Goal: Information Seeking & Learning: Learn about a topic

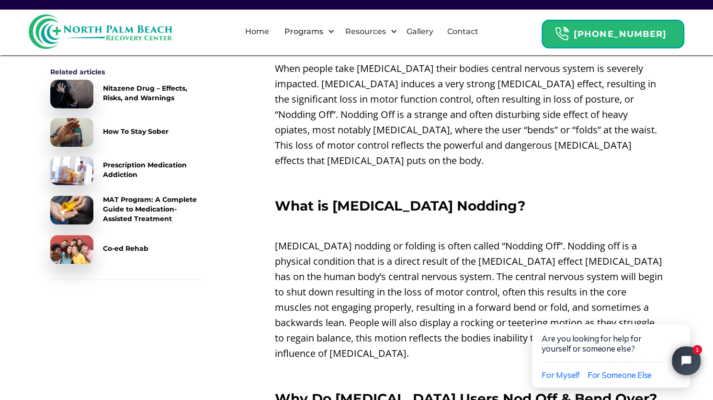
scroll to position [296, 0]
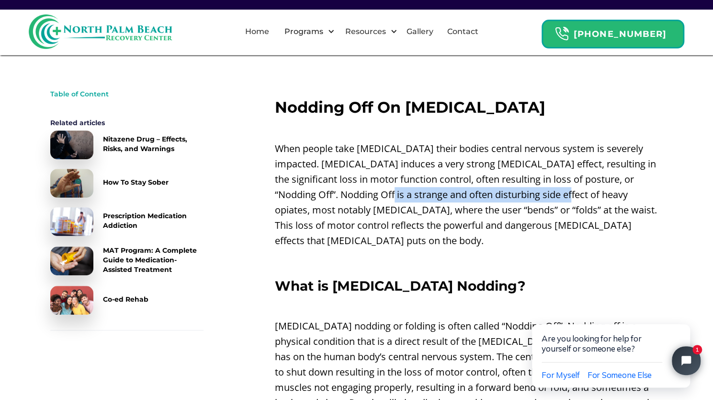
drag, startPoint x: 338, startPoint y: 198, endPoint x: 515, endPoint y: 199, distance: 177.3
click at [515, 199] on p "When people take [MEDICAL_DATA] their bodies central nervous system is severely…" at bounding box center [469, 194] width 389 height 107
click at [493, 210] on p "When people take [MEDICAL_DATA] their bodies central nervous system is severely…" at bounding box center [469, 194] width 389 height 107
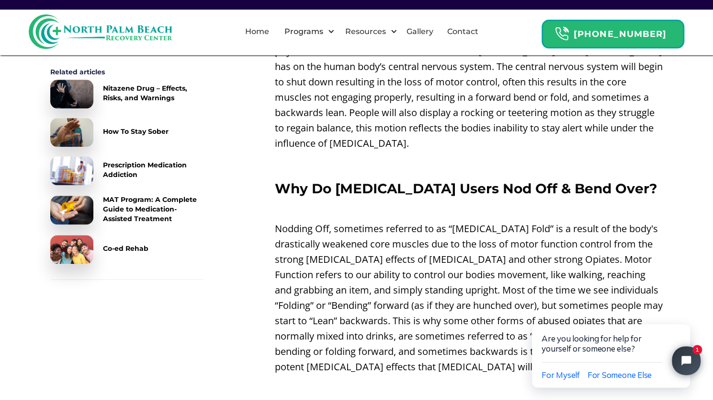
scroll to position [615, 0]
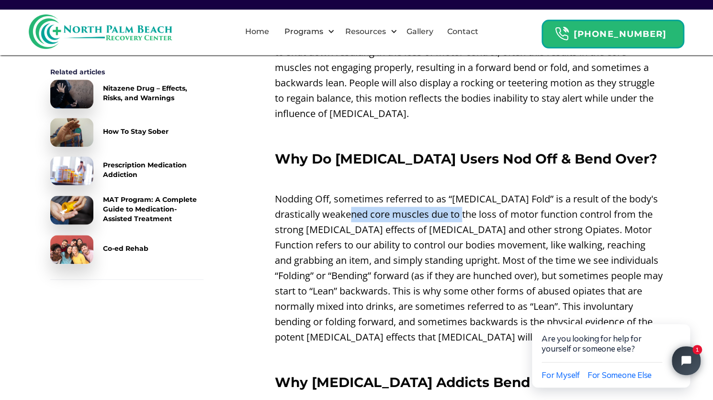
drag, startPoint x: 381, startPoint y: 198, endPoint x: 461, endPoint y: 214, distance: 81.1
click at [495, 205] on p "Nodding Off, sometimes referred to as “[MEDICAL_DATA] Fold” is a result of the …" at bounding box center [469, 267] width 389 height 153
click at [441, 219] on p "Nodding Off, sometimes referred to as “[MEDICAL_DATA] Fold” is a result of the …" at bounding box center [469, 267] width 389 height 153
drag, startPoint x: 461, startPoint y: 196, endPoint x: 602, endPoint y: 195, distance: 141.3
click at [602, 195] on p "Nodding Off, sometimes referred to as “[MEDICAL_DATA] Fold” is a result of the …" at bounding box center [469, 267] width 389 height 153
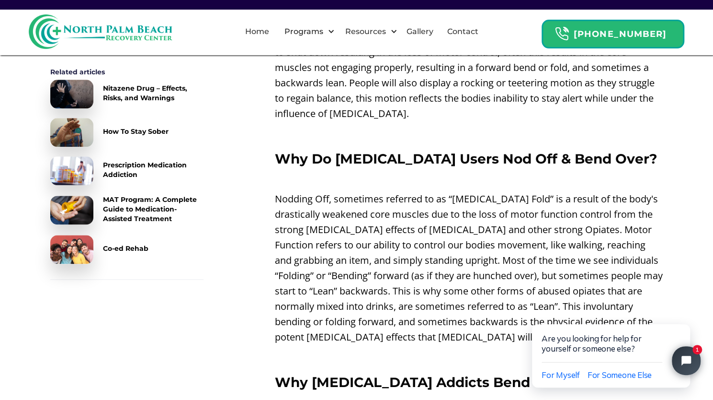
click at [565, 208] on p "Nodding Off, sometimes referred to as “[MEDICAL_DATA] Fold” is a result of the …" at bounding box center [469, 267] width 389 height 153
drag, startPoint x: 514, startPoint y: 201, endPoint x: 595, endPoint y: 206, distance: 80.7
click at [612, 201] on p "Nodding Off, sometimes referred to as “[MEDICAL_DATA] Fold” is a result of the …" at bounding box center [469, 267] width 389 height 153
click at [537, 215] on p "Nodding Off, sometimes referred to as “[MEDICAL_DATA] Fold” is a result of the …" at bounding box center [469, 267] width 389 height 153
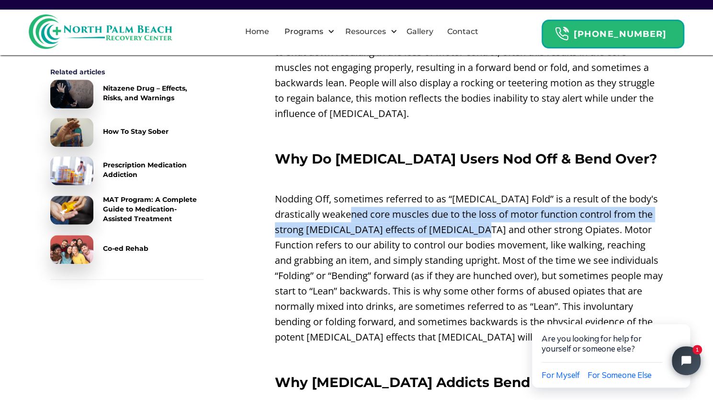
drag, startPoint x: 471, startPoint y: 215, endPoint x: 343, endPoint y: 196, distance: 128.9
click at [346, 196] on p "Nodding Off, sometimes referred to as “[MEDICAL_DATA] Fold” is a result of the …" at bounding box center [469, 267] width 389 height 153
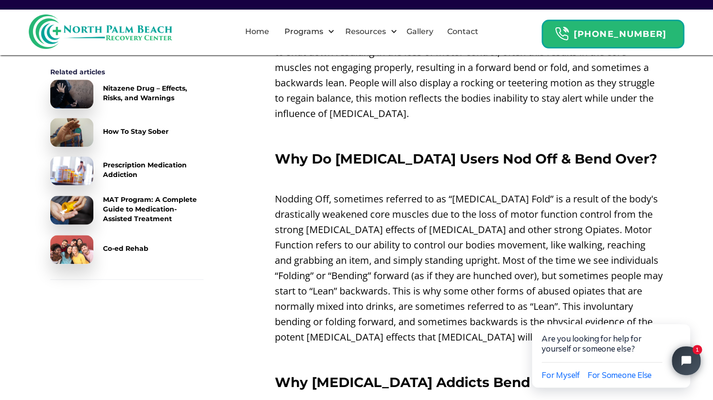
click at [491, 241] on p "Nodding Off, sometimes referred to as “[MEDICAL_DATA] Fold” is a result of the …" at bounding box center [469, 267] width 389 height 153
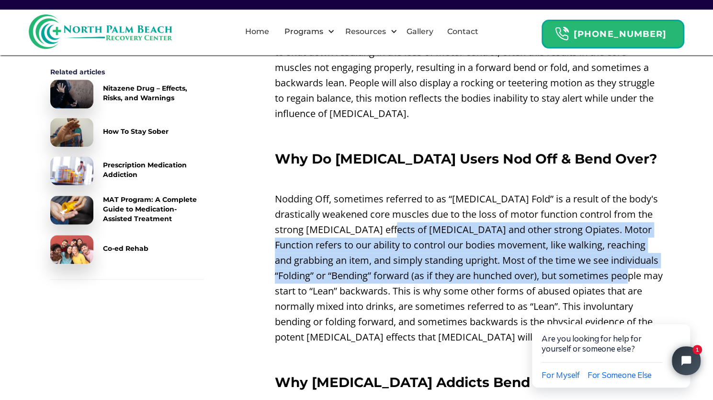
click at [577, 259] on p "Nodding Off, sometimes referred to as “[MEDICAL_DATA] Fold” is a result of the …" at bounding box center [469, 267] width 389 height 153
click at [577, 242] on p "Nodding Off, sometimes referred to as “[MEDICAL_DATA] Fold” is a result of the …" at bounding box center [469, 267] width 389 height 153
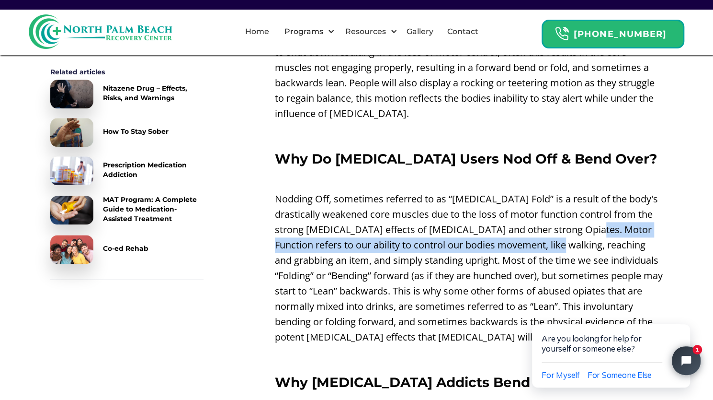
drag, startPoint x: 584, startPoint y: 224, endPoint x: 628, endPoint y: 219, distance: 43.9
click at [628, 219] on p "Nodding Off, sometimes referred to as “[MEDICAL_DATA] Fold” is a result of the …" at bounding box center [469, 267] width 389 height 153
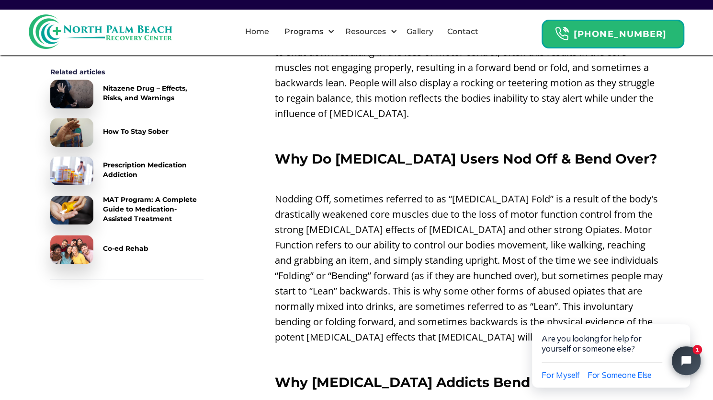
click at [602, 232] on p "Nodding Off, sometimes referred to as “[MEDICAL_DATA] Fold” is a result of the …" at bounding box center [469, 267] width 389 height 153
drag, startPoint x: 556, startPoint y: 232, endPoint x: 446, endPoint y: 228, distance: 109.3
click at [447, 228] on p "Nodding Off, sometimes referred to as “[MEDICAL_DATA] Fold” is a result of the …" at bounding box center [469, 267] width 389 height 153
click at [507, 249] on p "Nodding Off, sometimes referred to as “[MEDICAL_DATA] Fold” is a result of the …" at bounding box center [469, 267] width 389 height 153
drag, startPoint x: 428, startPoint y: 230, endPoint x: 430, endPoint y: 238, distance: 7.8
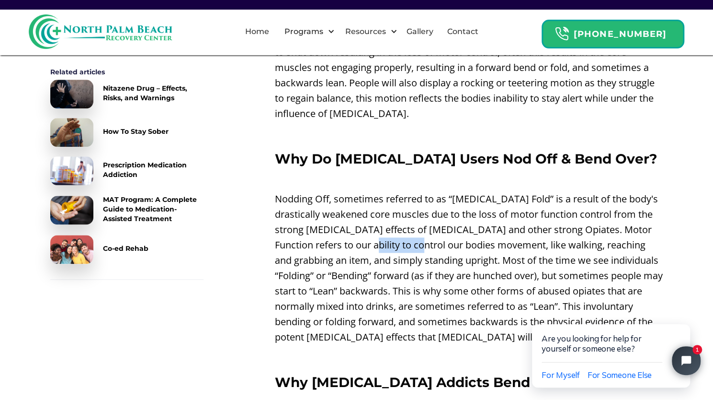
click at [376, 223] on p "Nodding Off, sometimes referred to as “[MEDICAL_DATA] Fold” is a result of the …" at bounding box center [469, 267] width 389 height 153
click at [447, 242] on p "Nodding Off, sometimes referred to as “[MEDICAL_DATA] Fold” is a result of the …" at bounding box center [469, 267] width 389 height 153
drag, startPoint x: 363, startPoint y: 228, endPoint x: 507, endPoint y: 229, distance: 144.2
click at [498, 229] on p "Nodding Off, sometimes referred to as “[MEDICAL_DATA] Fold” is a result of the …" at bounding box center [469, 267] width 389 height 153
click at [476, 240] on p "Nodding Off, sometimes referred to as “[MEDICAL_DATA] Fold” is a result of the …" at bounding box center [469, 267] width 389 height 153
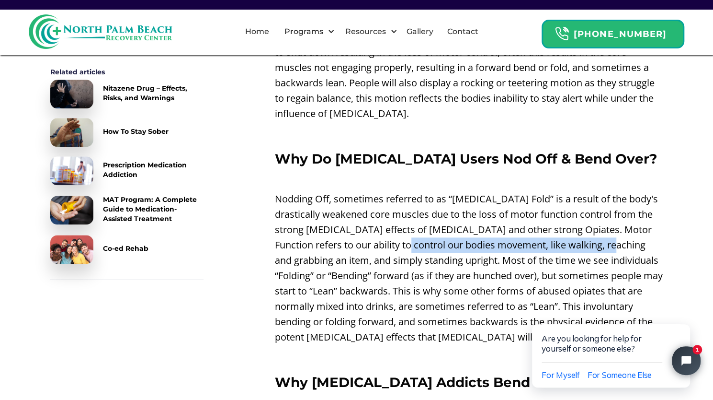
drag, startPoint x: 606, startPoint y: 225, endPoint x: 602, endPoint y: 242, distance: 17.8
click at [633, 229] on p "Nodding Off, sometimes referred to as “[MEDICAL_DATA] Fold” is a result of the …" at bounding box center [469, 267] width 389 height 153
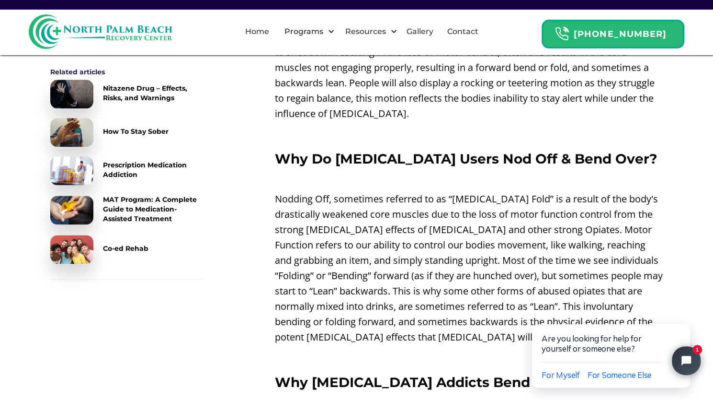
click at [592, 245] on p "Nodding Off, sometimes referred to as “[MEDICAL_DATA] Fold” is a result of the …" at bounding box center [469, 267] width 389 height 153
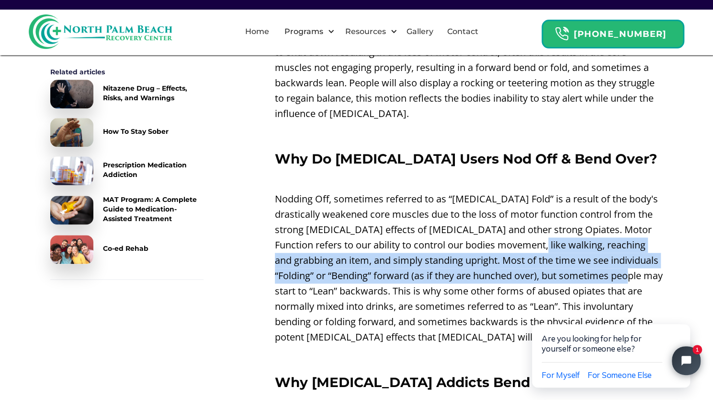
drag, startPoint x: 541, startPoint y: 229, endPoint x: 760, endPoint y: 258, distance: 220.5
click at [646, 258] on p "Nodding Off, sometimes referred to as “[MEDICAL_DATA] Fold” is a result of the …" at bounding box center [469, 267] width 389 height 153
drag, startPoint x: 638, startPoint y: 257, endPoint x: 414, endPoint y: 237, distance: 225.1
click at [414, 237] on p "Nodding Off, sometimes referred to as “[MEDICAL_DATA] Fold” is a result of the …" at bounding box center [469, 267] width 389 height 153
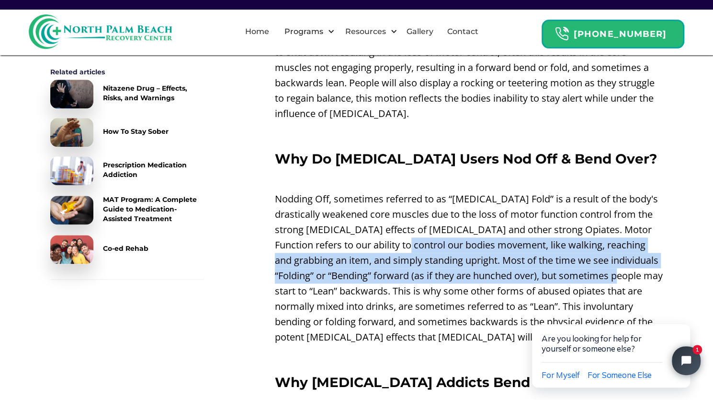
click at [461, 254] on p "Nodding Off, sometimes referred to as “[MEDICAL_DATA] Fold” is a result of the …" at bounding box center [469, 267] width 389 height 153
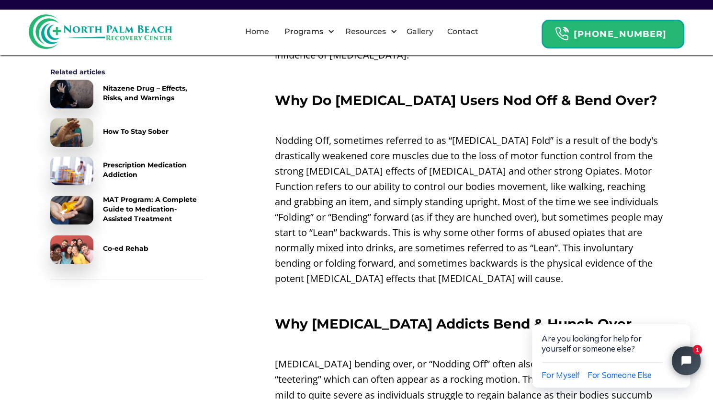
scroll to position [695, 0]
